Goal: Information Seeking & Learning: Learn about a topic

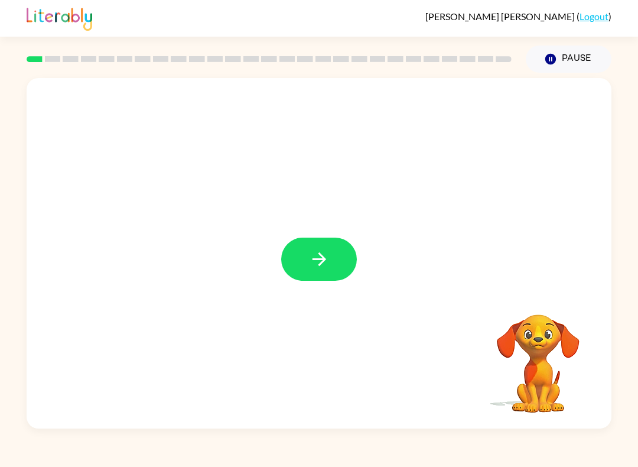
click at [317, 269] on icon "button" at bounding box center [319, 259] width 21 height 21
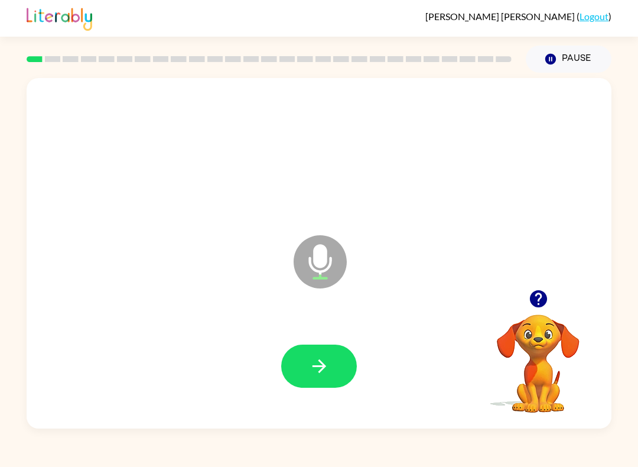
click at [323, 371] on icon "button" at bounding box center [319, 365] width 21 height 21
click at [321, 373] on icon "button" at bounding box center [319, 365] width 21 height 21
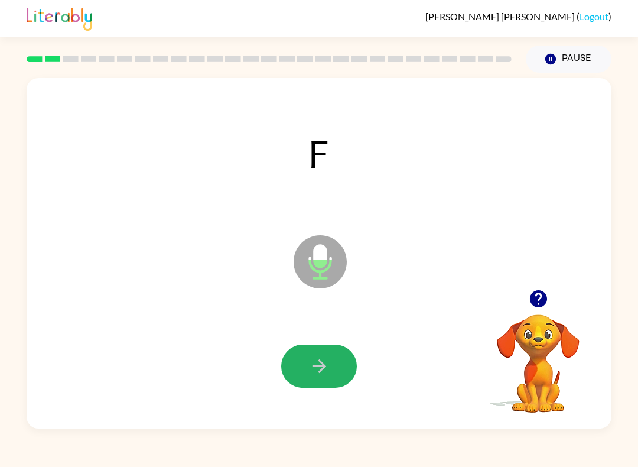
click at [315, 366] on icon "button" at bounding box center [319, 365] width 21 height 21
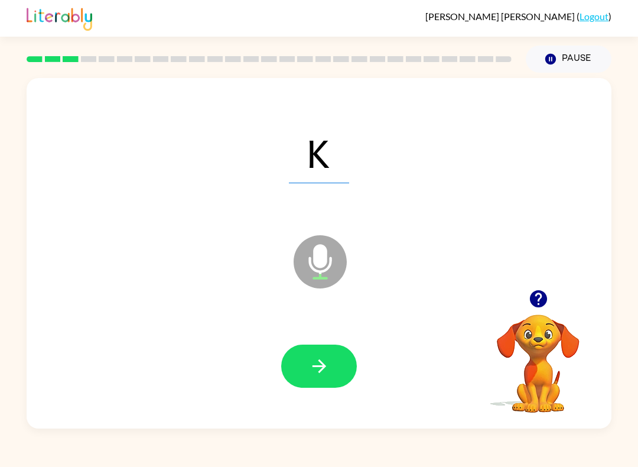
click at [313, 373] on icon "button" at bounding box center [319, 365] width 21 height 21
click at [311, 371] on icon "button" at bounding box center [319, 365] width 21 height 21
click at [309, 366] on icon "button" at bounding box center [319, 365] width 21 height 21
click at [300, 377] on button "button" at bounding box center [319, 365] width 76 height 43
click at [309, 367] on icon "button" at bounding box center [319, 365] width 21 height 21
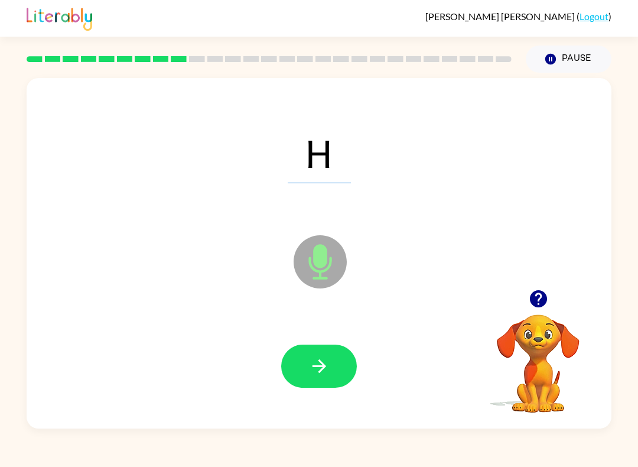
click at [303, 370] on button "button" at bounding box center [319, 365] width 76 height 43
click at [299, 373] on button "button" at bounding box center [319, 365] width 76 height 43
click at [305, 372] on button "button" at bounding box center [319, 365] width 76 height 43
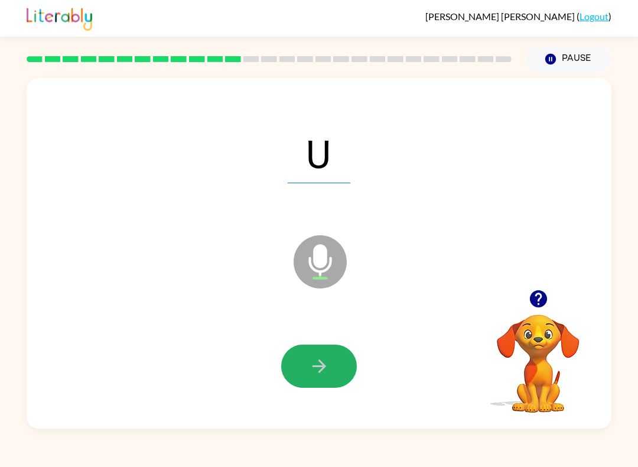
click at [304, 366] on button "button" at bounding box center [319, 365] width 76 height 43
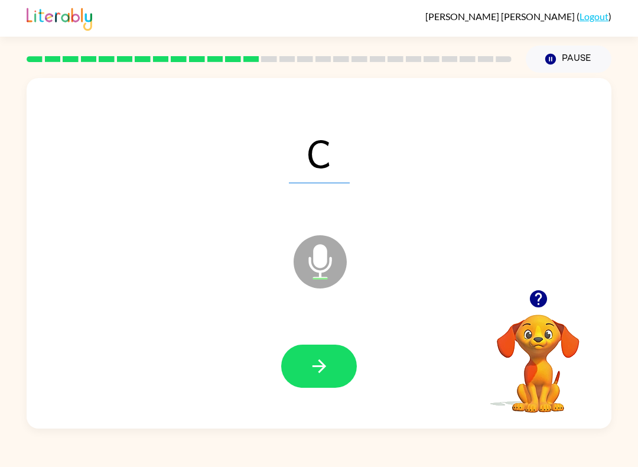
click at [321, 366] on icon "button" at bounding box center [319, 366] width 14 height 14
click at [318, 368] on icon "button" at bounding box center [319, 365] width 21 height 21
click at [317, 370] on icon "button" at bounding box center [319, 365] width 21 height 21
click at [319, 368] on icon "button" at bounding box center [319, 365] width 21 height 21
click at [321, 366] on icon "button" at bounding box center [319, 366] width 14 height 14
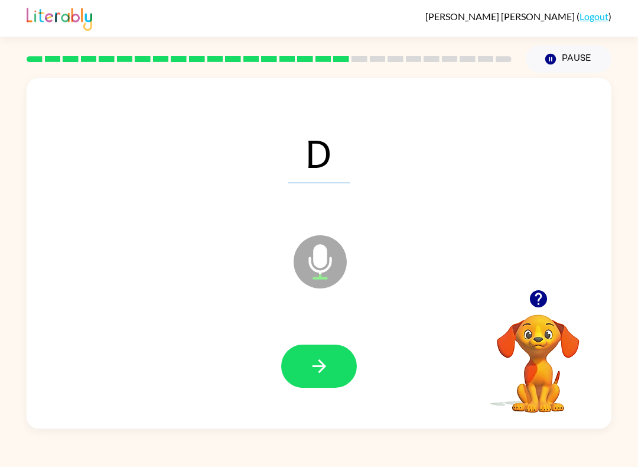
click at [322, 364] on icon "button" at bounding box center [319, 366] width 14 height 14
click at [320, 373] on icon "button" at bounding box center [319, 365] width 21 height 21
click at [317, 371] on icon "button" at bounding box center [319, 365] width 21 height 21
click at [319, 367] on icon "button" at bounding box center [319, 366] width 14 height 14
click at [321, 367] on icon "button" at bounding box center [319, 366] width 14 height 14
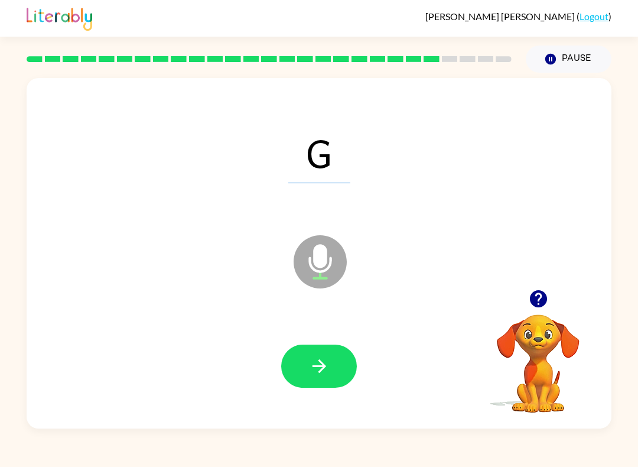
click at [320, 367] on icon "button" at bounding box center [319, 365] width 21 height 21
click at [321, 366] on icon "button" at bounding box center [319, 365] width 21 height 21
click at [320, 366] on icon "button" at bounding box center [319, 366] width 14 height 14
click at [321, 366] on icon "button" at bounding box center [319, 365] width 21 height 21
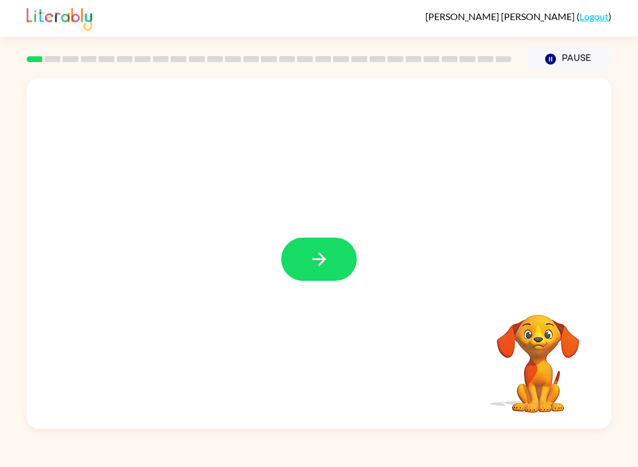
click at [318, 265] on icon "button" at bounding box center [319, 259] width 14 height 14
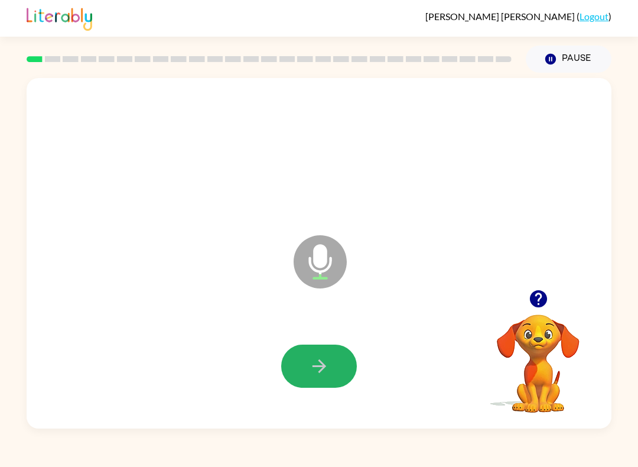
click at [315, 368] on icon "button" at bounding box center [319, 365] width 21 height 21
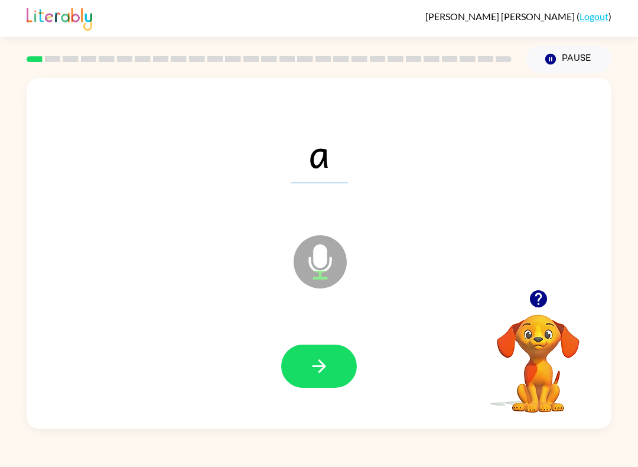
click at [319, 363] on icon "button" at bounding box center [319, 365] width 21 height 21
click at [318, 371] on icon "button" at bounding box center [319, 365] width 21 height 21
click at [323, 367] on icon "button" at bounding box center [319, 366] width 14 height 14
click at [322, 369] on icon "button" at bounding box center [319, 366] width 14 height 14
click at [320, 369] on icon "button" at bounding box center [319, 365] width 21 height 21
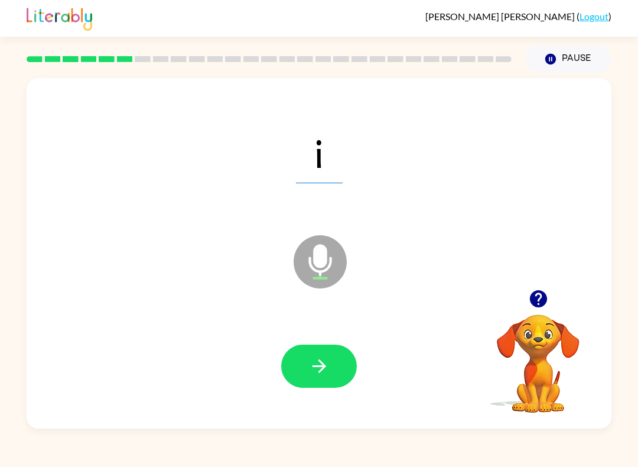
click at [317, 370] on icon "button" at bounding box center [319, 365] width 21 height 21
click at [318, 371] on icon "button" at bounding box center [319, 365] width 21 height 21
click at [321, 368] on icon "button" at bounding box center [319, 365] width 21 height 21
click at [315, 372] on icon "button" at bounding box center [319, 365] width 21 height 21
click at [321, 370] on icon "button" at bounding box center [319, 366] width 14 height 14
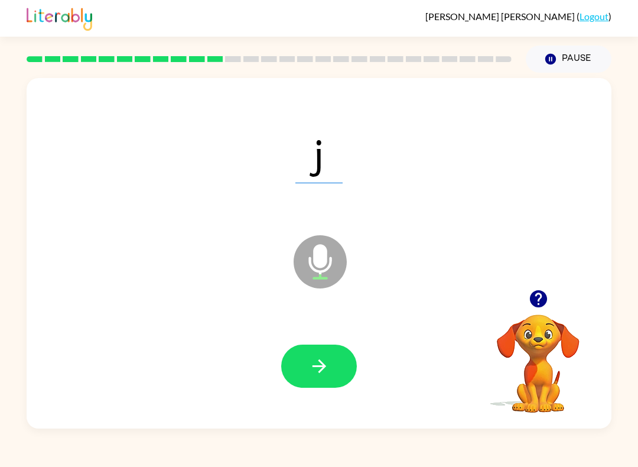
click at [321, 368] on icon "button" at bounding box center [319, 365] width 21 height 21
click at [319, 372] on icon "button" at bounding box center [319, 366] width 14 height 14
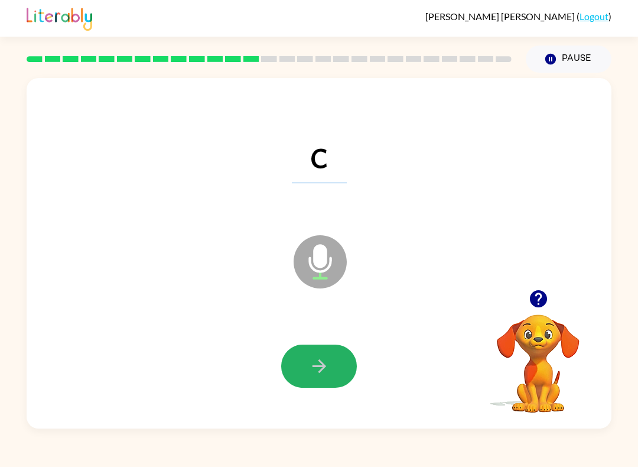
click at [321, 368] on icon "button" at bounding box center [319, 365] width 21 height 21
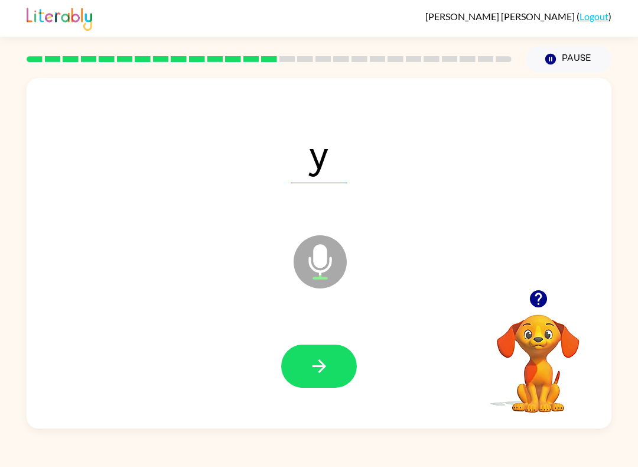
click at [321, 371] on icon "button" at bounding box center [319, 366] width 14 height 14
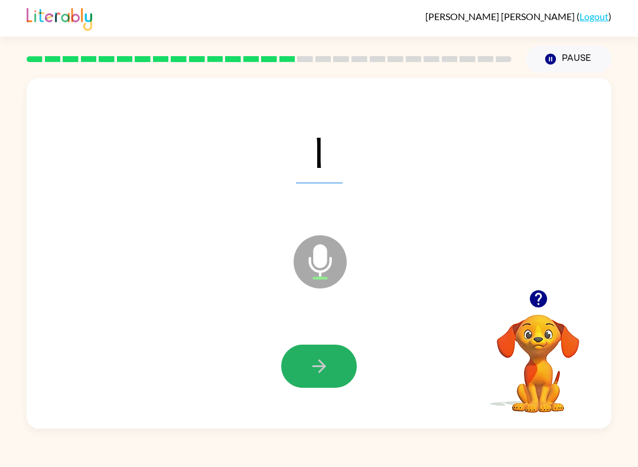
click at [324, 368] on icon "button" at bounding box center [319, 366] width 14 height 14
click at [321, 373] on icon "button" at bounding box center [319, 365] width 21 height 21
click at [324, 371] on icon "button" at bounding box center [319, 365] width 21 height 21
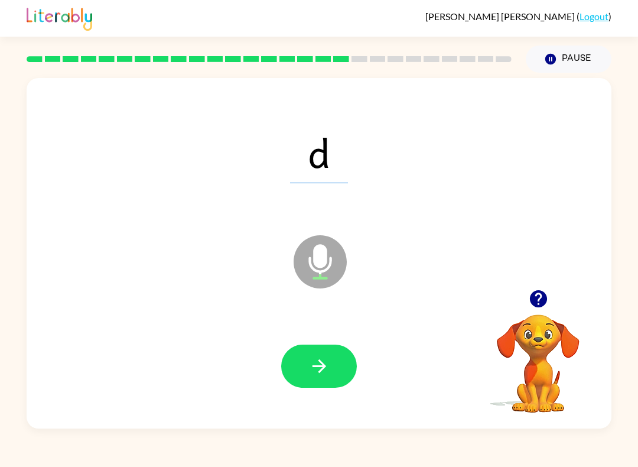
click at [327, 371] on icon "button" at bounding box center [319, 365] width 21 height 21
click at [325, 373] on icon "button" at bounding box center [319, 365] width 21 height 21
click at [326, 372] on icon "button" at bounding box center [319, 365] width 21 height 21
click at [323, 373] on icon "button" at bounding box center [319, 365] width 21 height 21
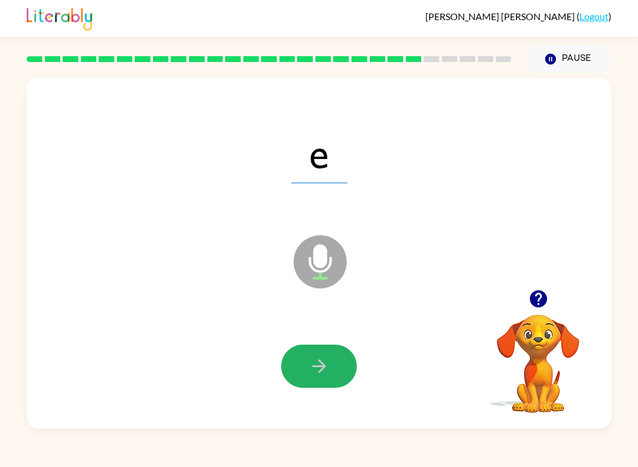
click at [324, 370] on icon "button" at bounding box center [319, 365] width 21 height 21
click at [319, 374] on icon "button" at bounding box center [319, 365] width 21 height 21
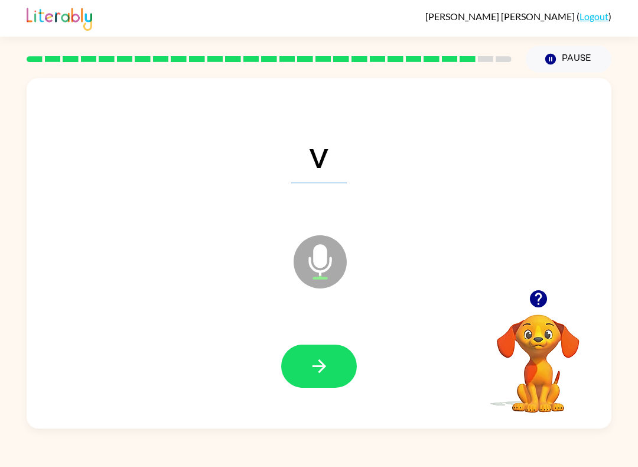
click at [323, 371] on icon "button" at bounding box center [319, 365] width 21 height 21
click at [319, 364] on icon "button" at bounding box center [319, 365] width 21 height 21
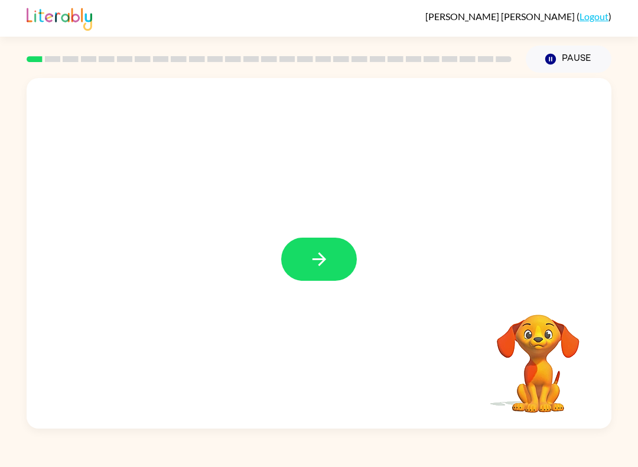
click at [313, 255] on icon "button" at bounding box center [319, 259] width 21 height 21
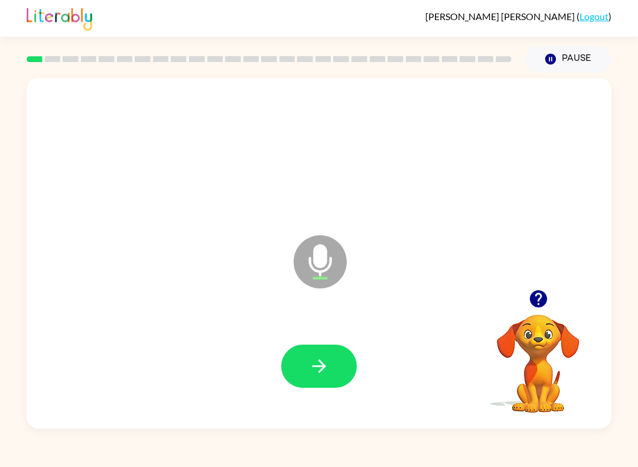
click at [333, 359] on button "button" at bounding box center [319, 365] width 76 height 43
click at [309, 346] on button "button" at bounding box center [319, 365] width 76 height 43
click at [327, 373] on icon "button" at bounding box center [319, 365] width 21 height 21
click at [307, 369] on button "button" at bounding box center [319, 365] width 76 height 43
click at [324, 358] on icon "button" at bounding box center [319, 365] width 21 height 21
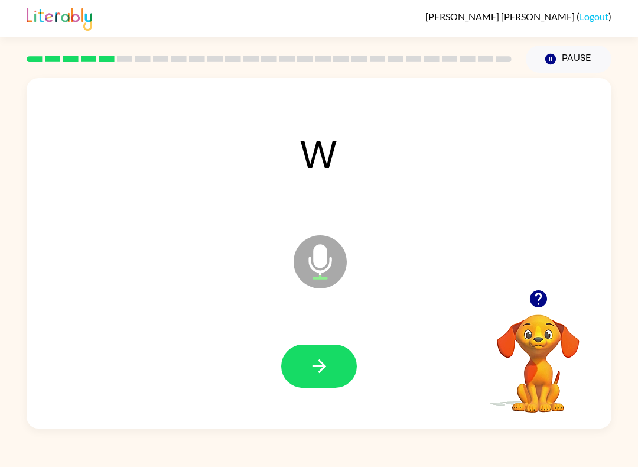
click at [334, 376] on button "button" at bounding box center [319, 365] width 76 height 43
click at [321, 368] on icon "button" at bounding box center [319, 365] width 21 height 21
click at [328, 363] on icon "button" at bounding box center [319, 365] width 21 height 21
click at [325, 372] on icon "button" at bounding box center [319, 365] width 21 height 21
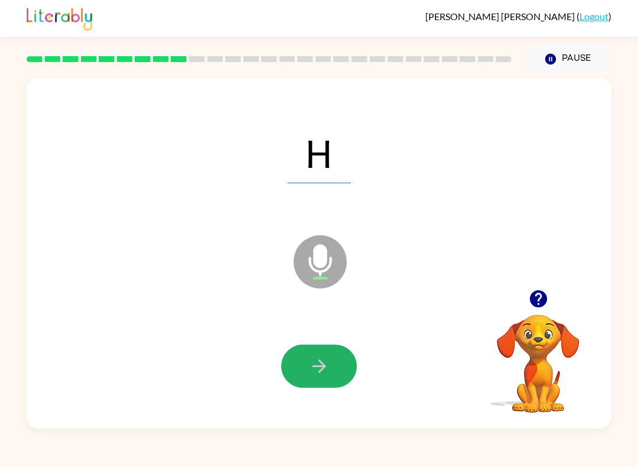
click at [330, 373] on button "button" at bounding box center [319, 365] width 76 height 43
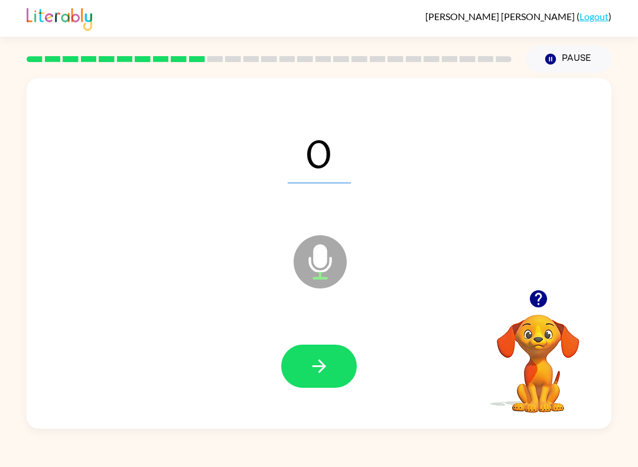
click at [328, 369] on icon "button" at bounding box center [319, 365] width 21 height 21
click at [338, 366] on button "button" at bounding box center [319, 365] width 76 height 43
click at [324, 372] on icon "button" at bounding box center [319, 365] width 21 height 21
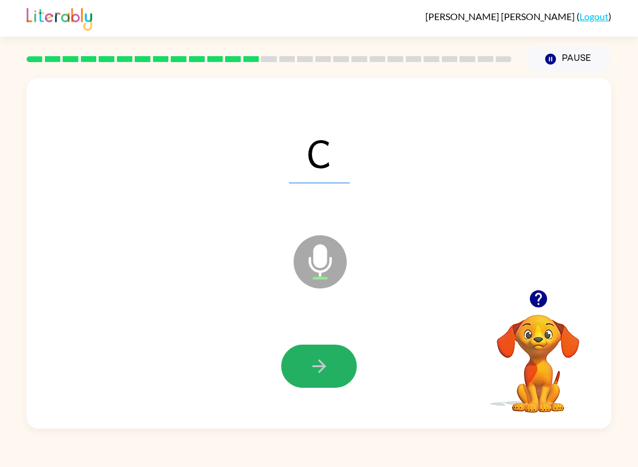
click at [328, 368] on icon "button" at bounding box center [319, 365] width 21 height 21
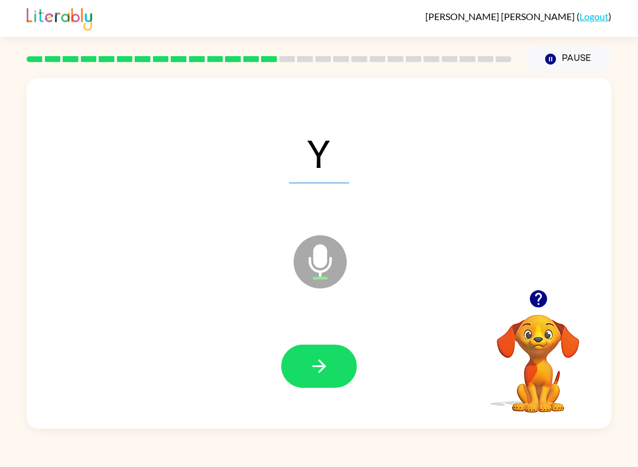
click at [324, 374] on icon "button" at bounding box center [319, 365] width 21 height 21
click at [327, 368] on icon "button" at bounding box center [319, 365] width 21 height 21
click at [567, 50] on button "Pause Pause" at bounding box center [569, 58] width 86 height 27
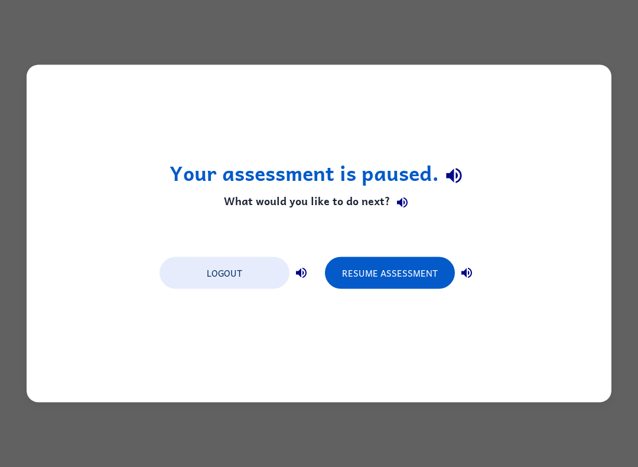
click at [376, 279] on button "Resume Assessment" at bounding box center [390, 273] width 130 height 32
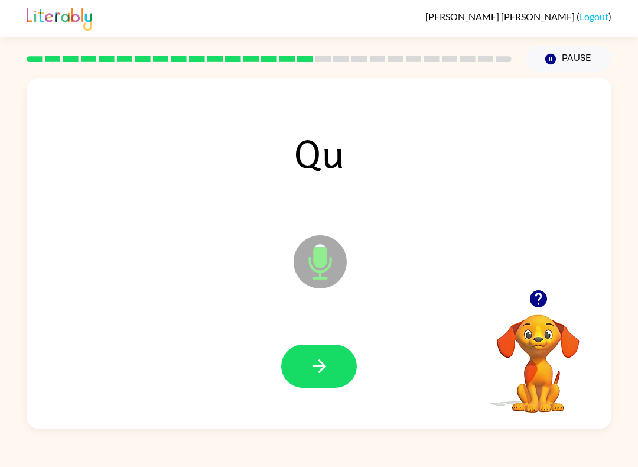
click at [578, 49] on button "Pause Pause" at bounding box center [569, 58] width 86 height 27
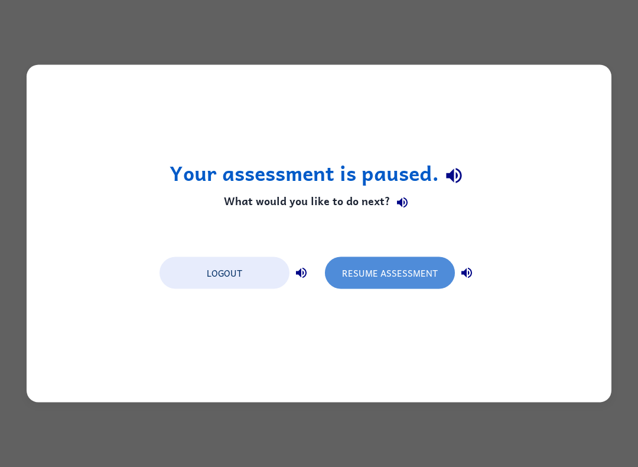
click at [371, 280] on button "Resume Assessment" at bounding box center [390, 273] width 130 height 32
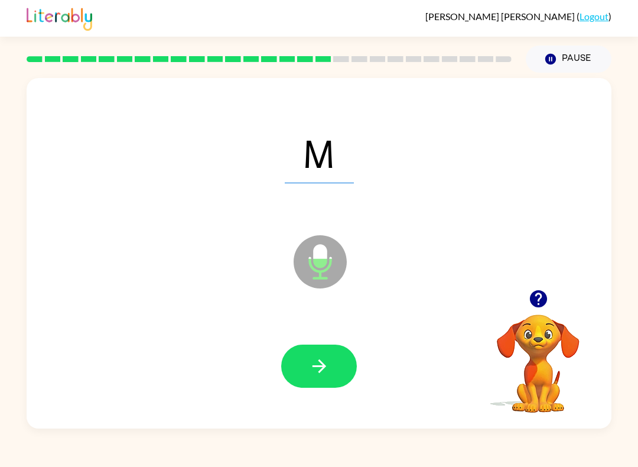
click at [344, 373] on button "button" at bounding box center [319, 365] width 76 height 43
click at [348, 364] on button "button" at bounding box center [319, 365] width 76 height 43
click at [335, 369] on button "button" at bounding box center [319, 365] width 76 height 43
click at [344, 364] on button "button" at bounding box center [319, 365] width 76 height 43
click at [342, 361] on button "button" at bounding box center [319, 365] width 76 height 43
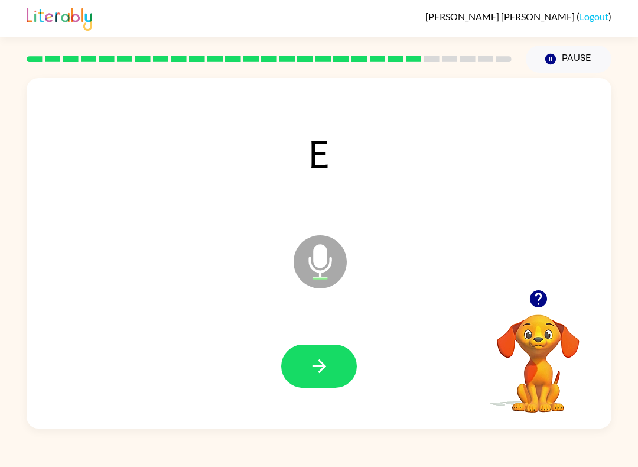
click at [331, 377] on button "button" at bounding box center [319, 365] width 76 height 43
click at [343, 367] on button "button" at bounding box center [319, 365] width 76 height 43
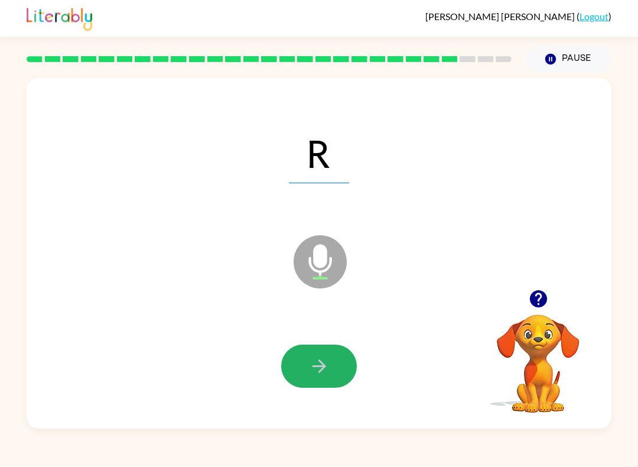
click at [340, 370] on button "button" at bounding box center [319, 365] width 76 height 43
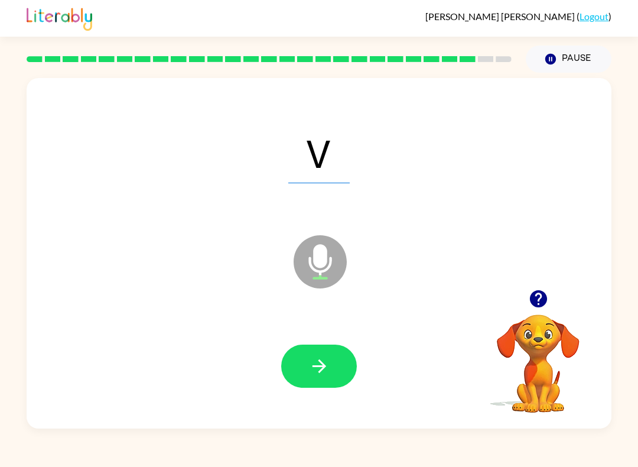
click at [343, 368] on button "button" at bounding box center [319, 365] width 76 height 43
click at [340, 367] on button "button" at bounding box center [319, 365] width 76 height 43
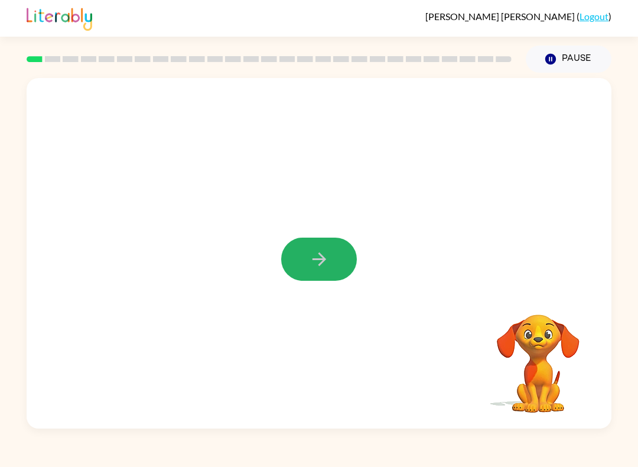
click at [332, 255] on button "button" at bounding box center [319, 258] width 76 height 43
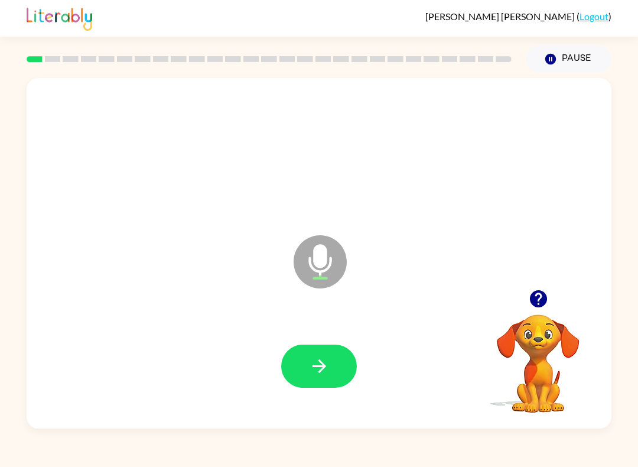
click at [352, 366] on button "button" at bounding box center [319, 365] width 76 height 43
click at [354, 373] on button "button" at bounding box center [319, 365] width 76 height 43
click at [332, 347] on button "button" at bounding box center [319, 365] width 76 height 43
click at [305, 369] on button "button" at bounding box center [319, 365] width 76 height 43
click at [301, 363] on button "button" at bounding box center [319, 365] width 76 height 43
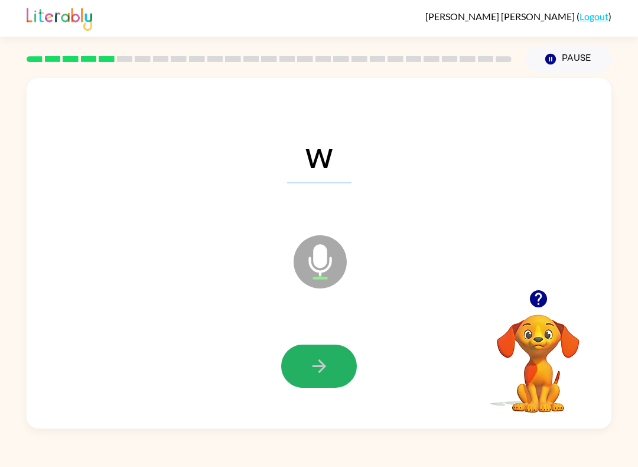
click at [309, 383] on button "button" at bounding box center [319, 365] width 76 height 43
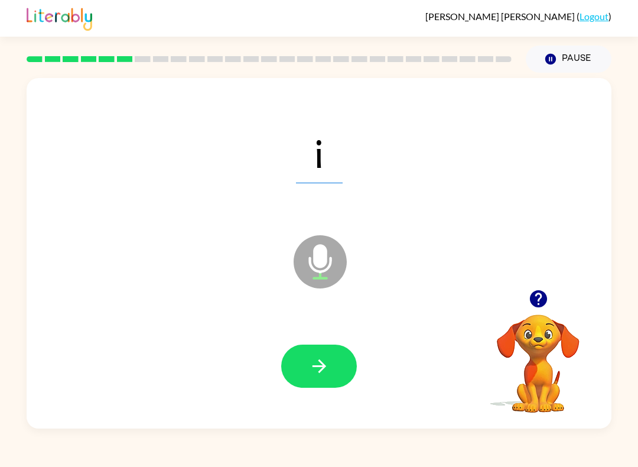
click at [329, 346] on button "button" at bounding box center [319, 365] width 76 height 43
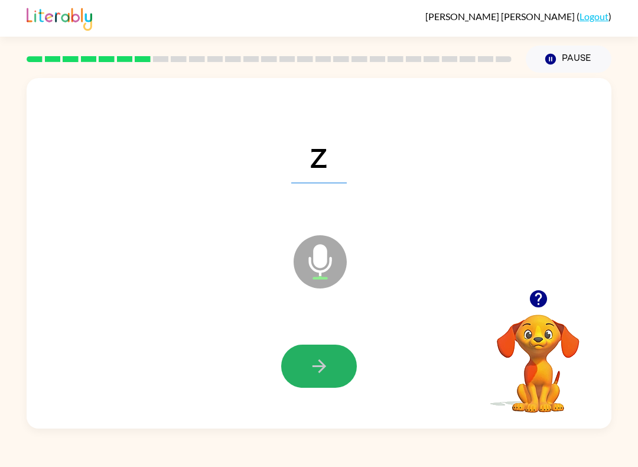
click at [331, 371] on button "button" at bounding box center [319, 365] width 76 height 43
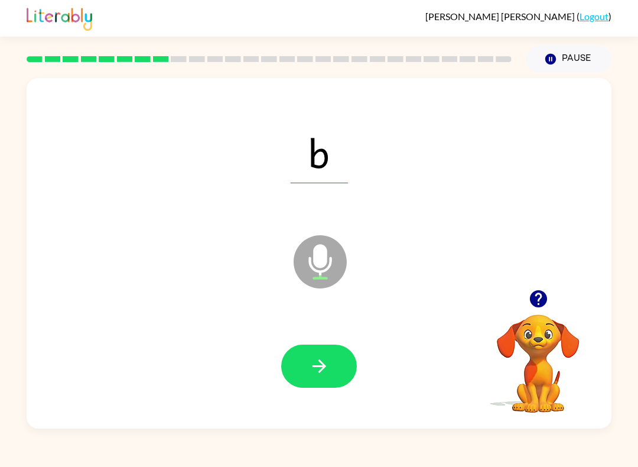
click at [327, 368] on icon "button" at bounding box center [319, 365] width 21 height 21
click at [329, 358] on icon "button" at bounding box center [319, 365] width 21 height 21
click at [336, 367] on button "button" at bounding box center [319, 365] width 76 height 43
click at [343, 372] on button "button" at bounding box center [319, 365] width 76 height 43
click at [313, 371] on icon "button" at bounding box center [319, 365] width 21 height 21
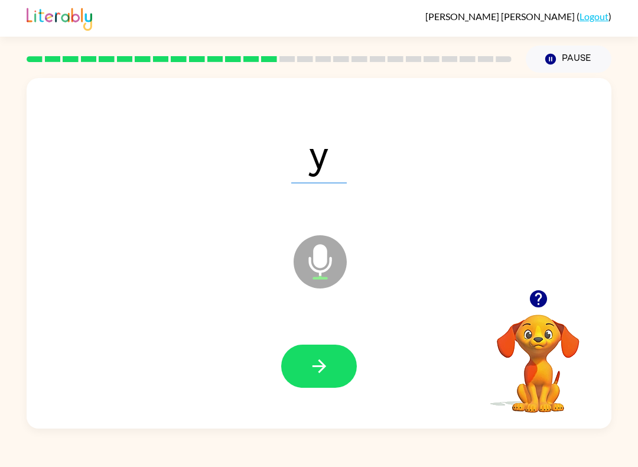
click at [347, 375] on button "button" at bounding box center [319, 365] width 76 height 43
click at [311, 369] on icon "button" at bounding box center [319, 365] width 21 height 21
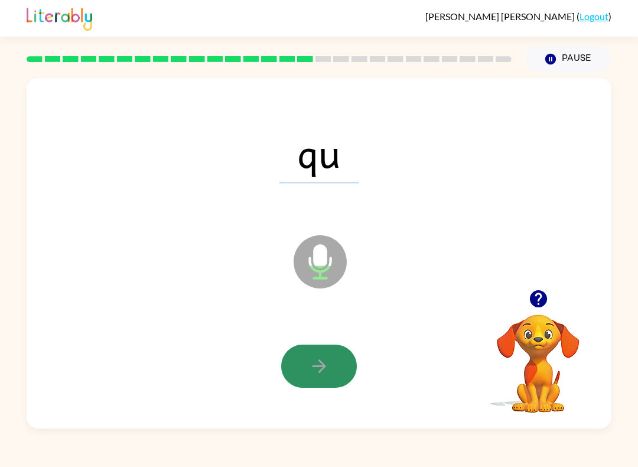
click at [330, 368] on button "button" at bounding box center [319, 365] width 76 height 43
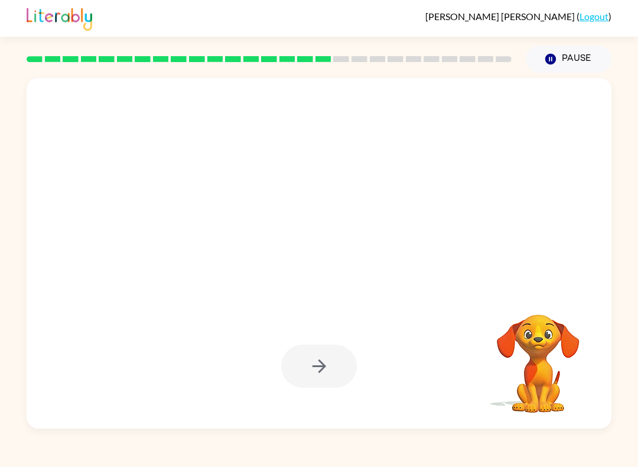
click at [563, 66] on button "Pause Pause" at bounding box center [569, 58] width 86 height 27
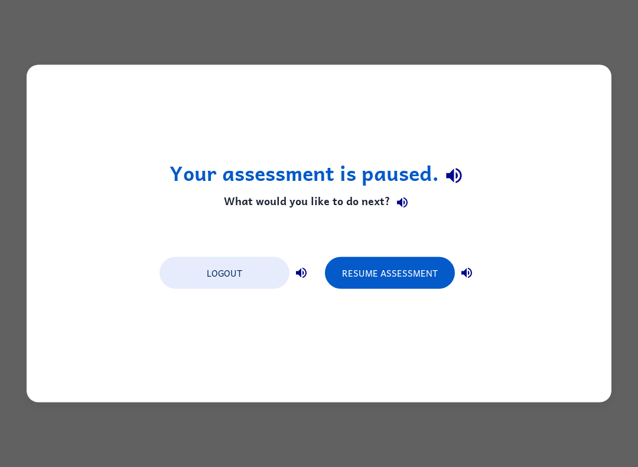
click at [405, 277] on button "Resume Assessment" at bounding box center [390, 273] width 130 height 32
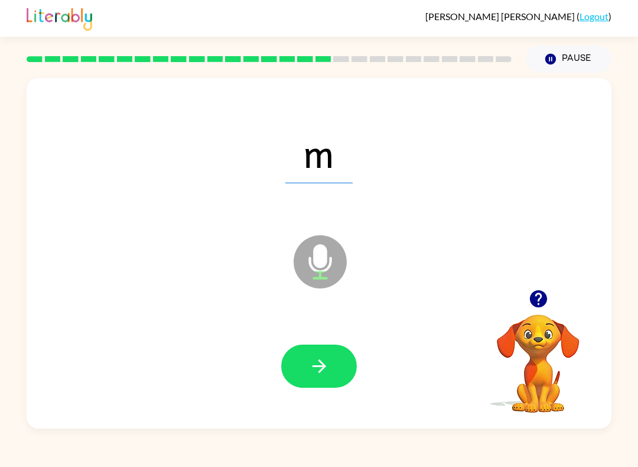
click at [331, 360] on button "button" at bounding box center [319, 365] width 76 height 43
click at [347, 360] on button "button" at bounding box center [319, 365] width 76 height 43
click at [341, 357] on button "button" at bounding box center [319, 365] width 76 height 43
click at [322, 362] on icon "button" at bounding box center [319, 365] width 21 height 21
click at [343, 368] on button "button" at bounding box center [319, 365] width 76 height 43
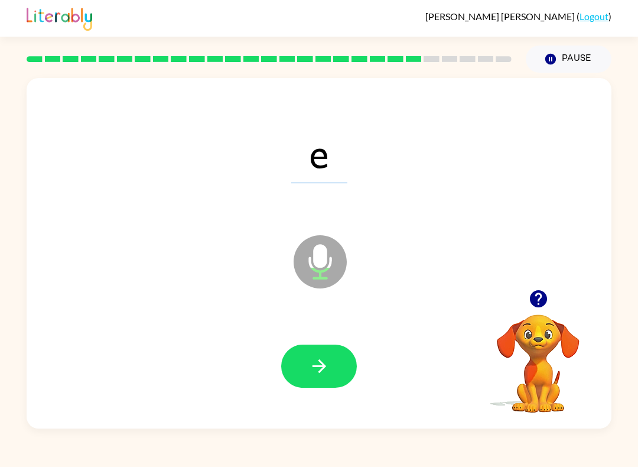
click at [338, 368] on button "button" at bounding box center [319, 365] width 76 height 43
click at [338, 370] on button "button" at bounding box center [319, 365] width 76 height 43
click at [337, 370] on button "button" at bounding box center [319, 365] width 76 height 43
click at [324, 379] on button "button" at bounding box center [319, 365] width 76 height 43
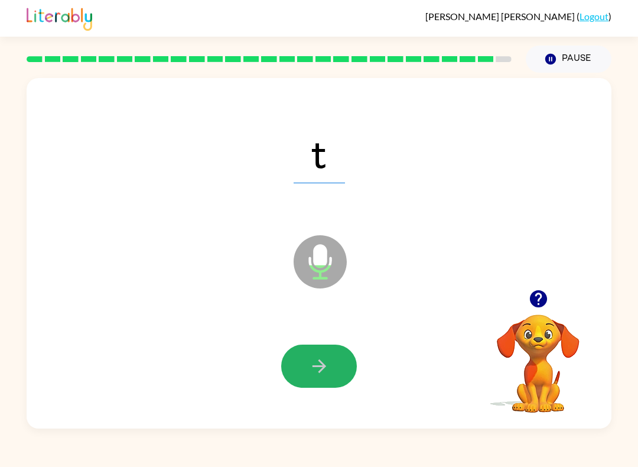
click at [334, 368] on button "button" at bounding box center [319, 365] width 76 height 43
